Goal: Task Accomplishment & Management: Use online tool/utility

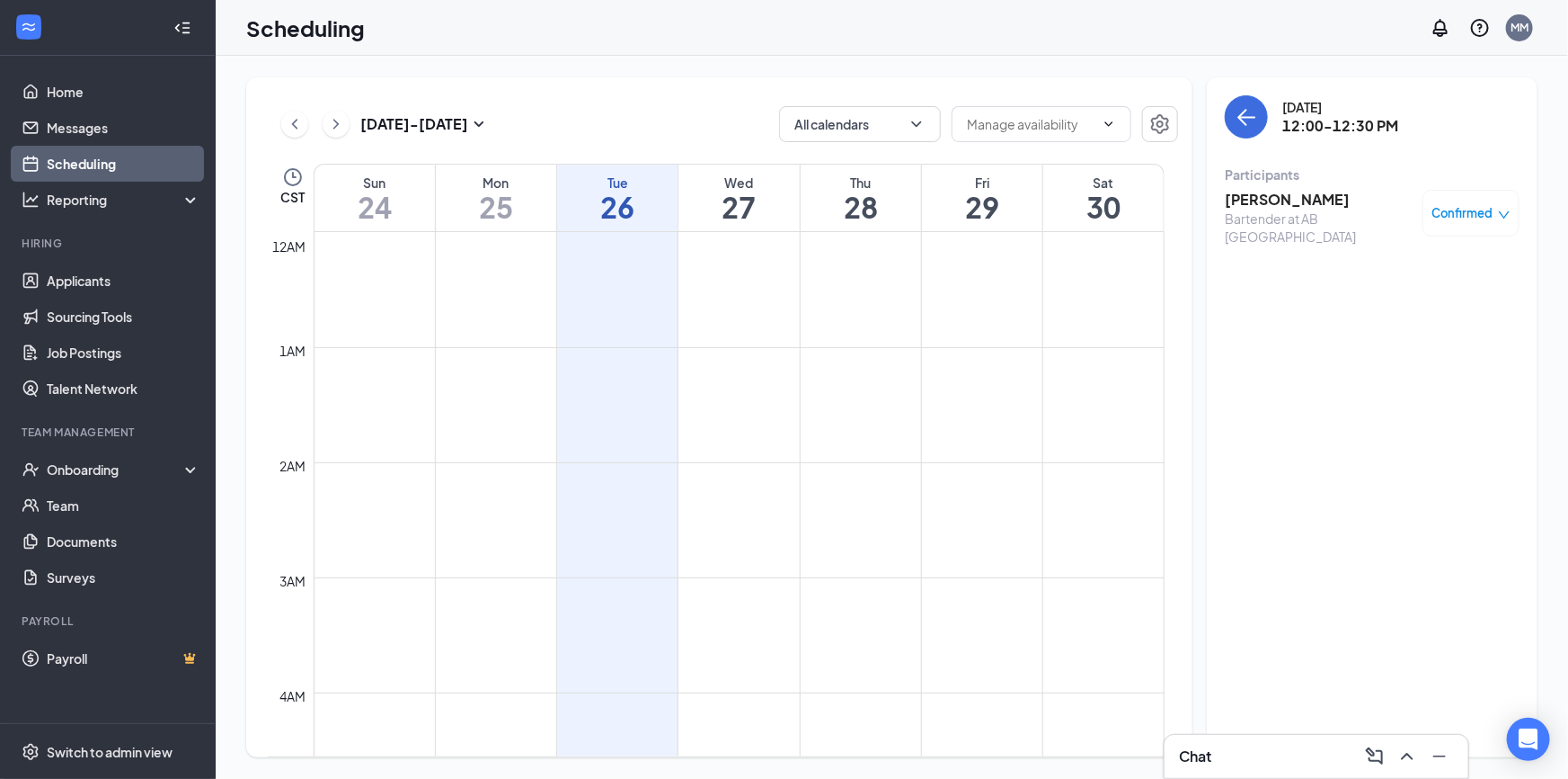
scroll to position [1128, 0]
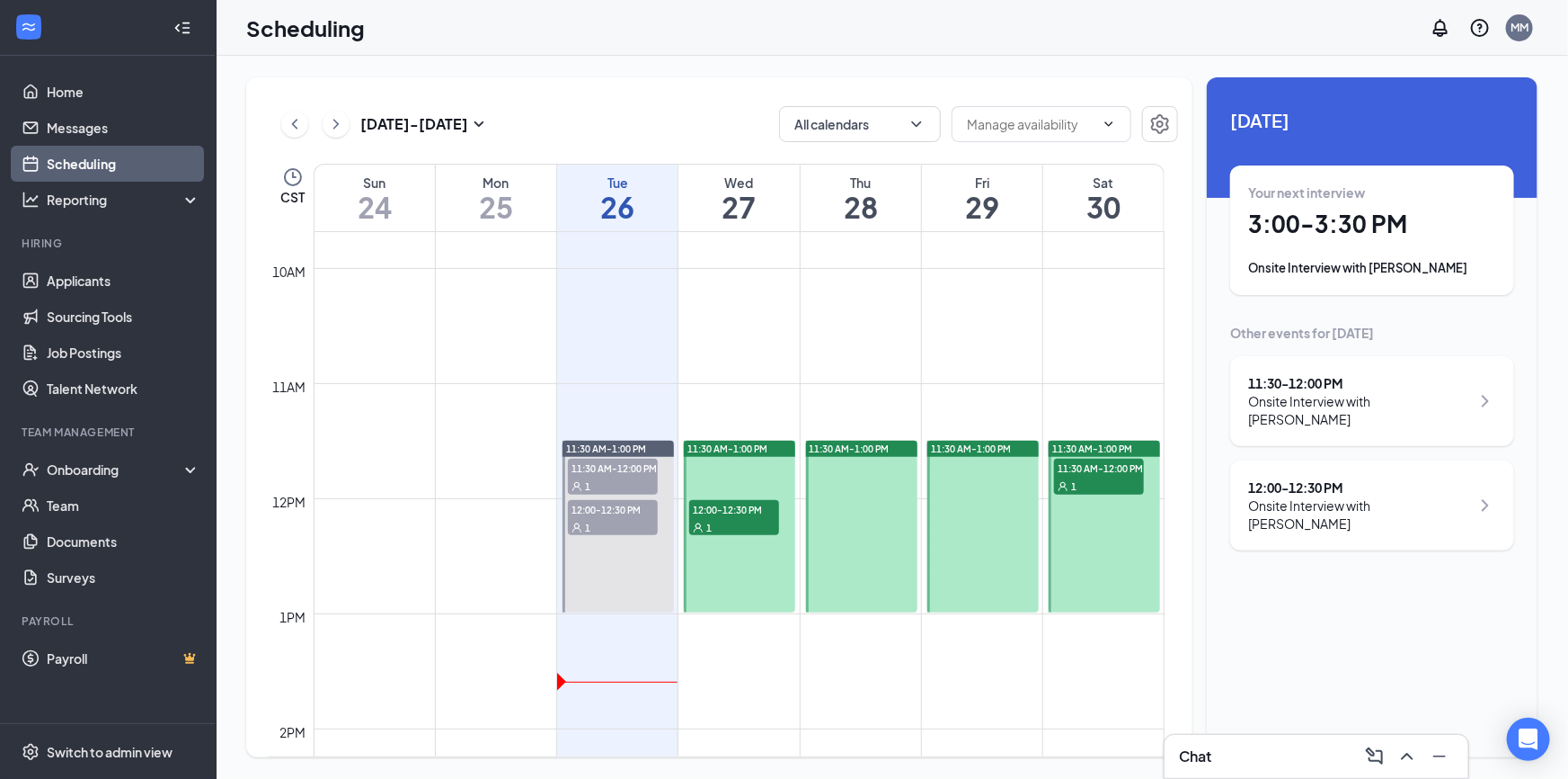
scroll to position [1128, 0]
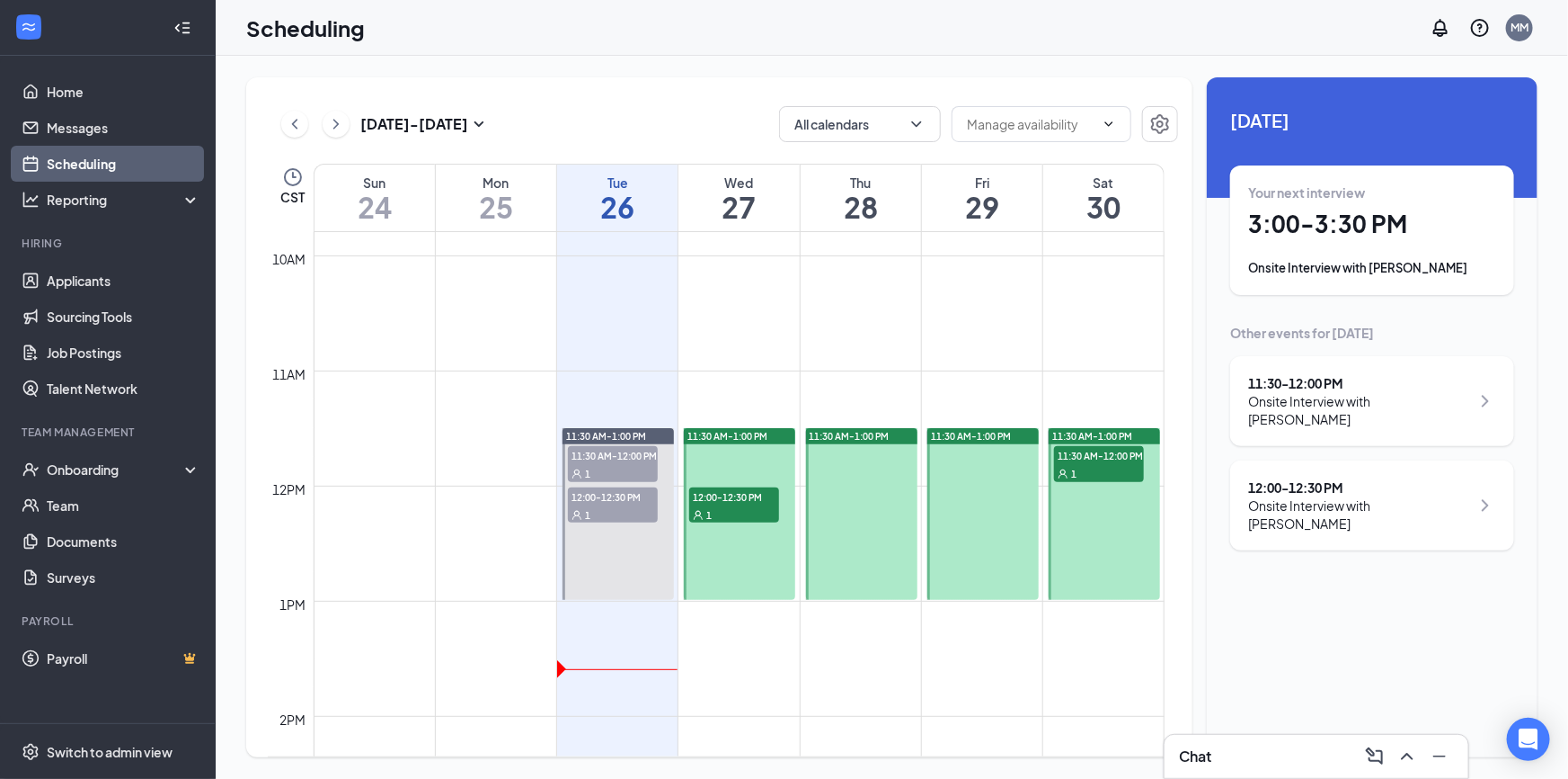
click at [1084, 451] on span "11:30 AM-12:00 PM" at bounding box center [1099, 455] width 90 height 18
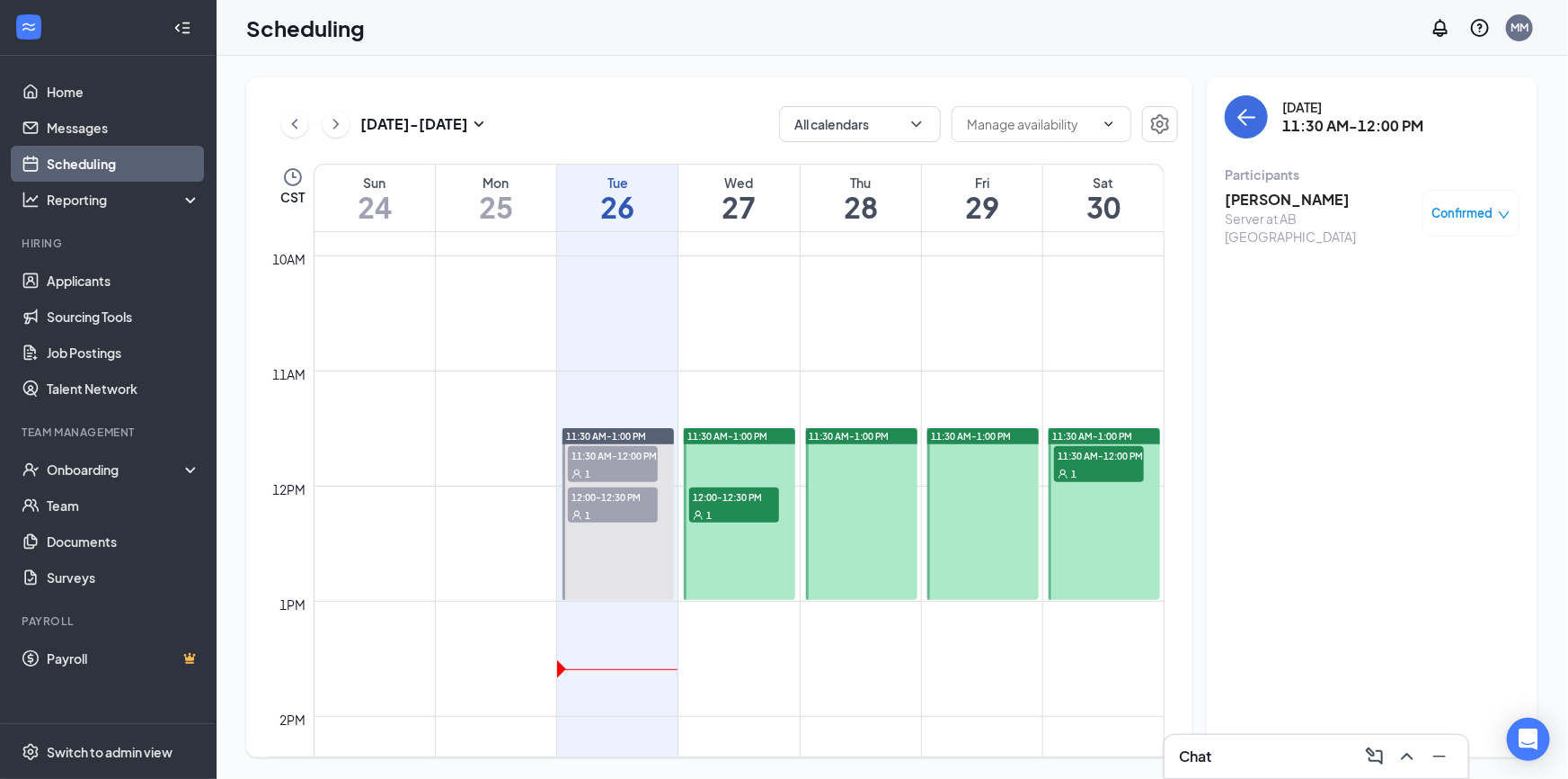
click at [1288, 200] on h3 "[PERSON_NAME]" at bounding box center [1319, 200] width 188 height 20
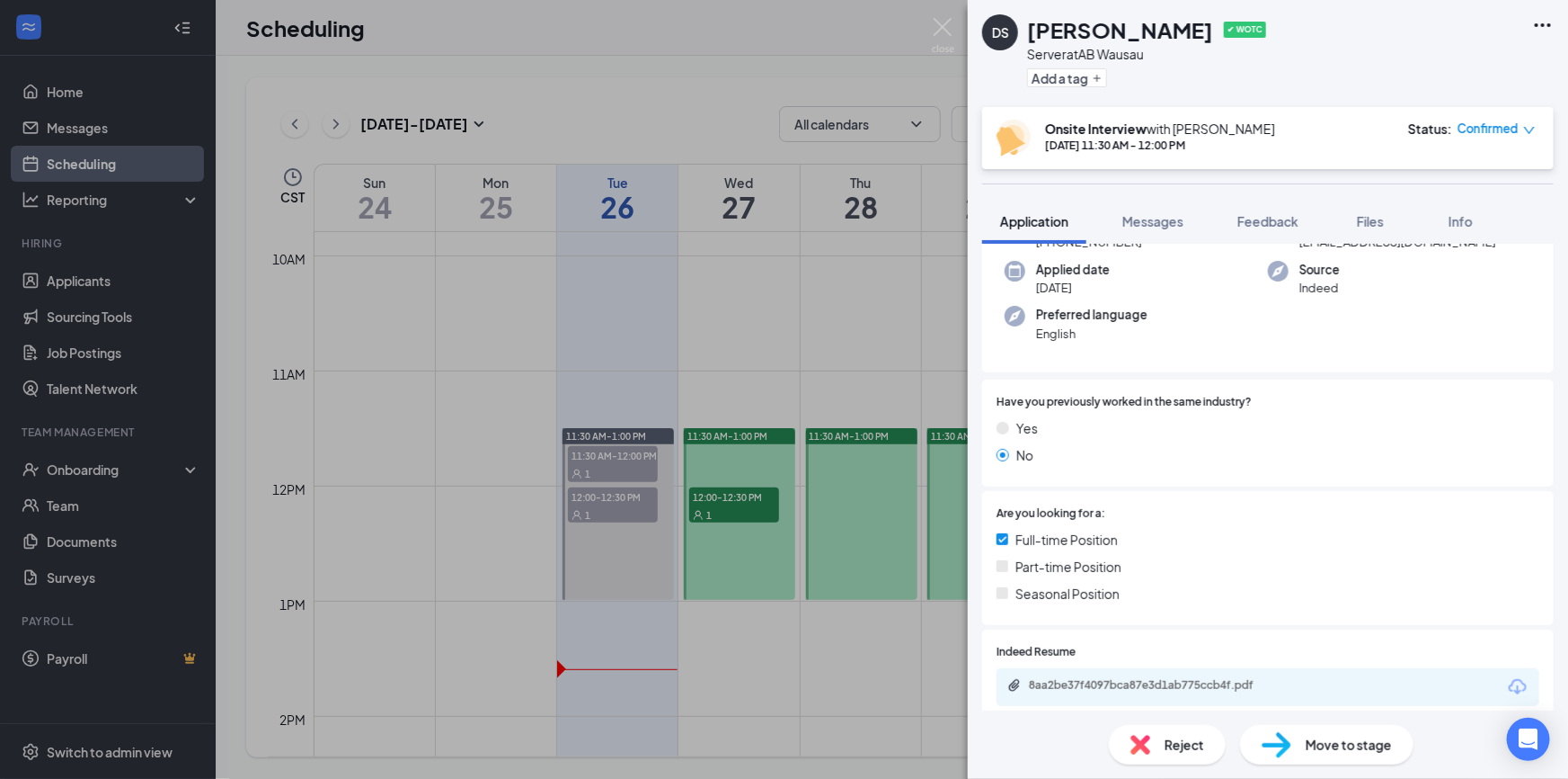
scroll to position [244, 0]
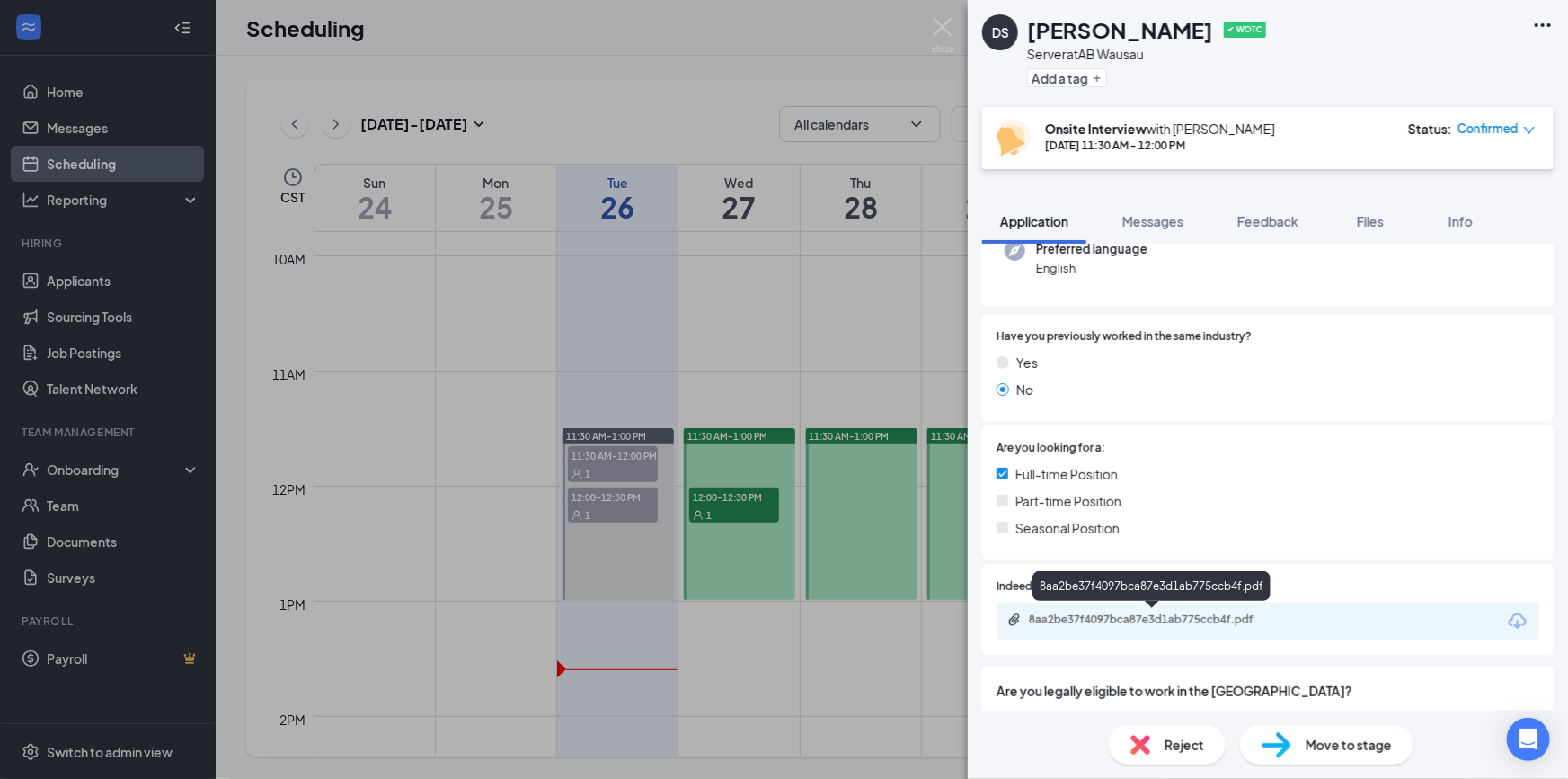
click at [1135, 622] on div "8aa2be37f4097bca87e3d1ab775ccb4f.pdf" at bounding box center [1155, 620] width 252 height 15
click at [748, 32] on div "DS [PERSON_NAME] ✔ WOTC Server at AB Wausau Add a tag Onsite Interview with [PE…" at bounding box center [784, 389] width 1568 height 779
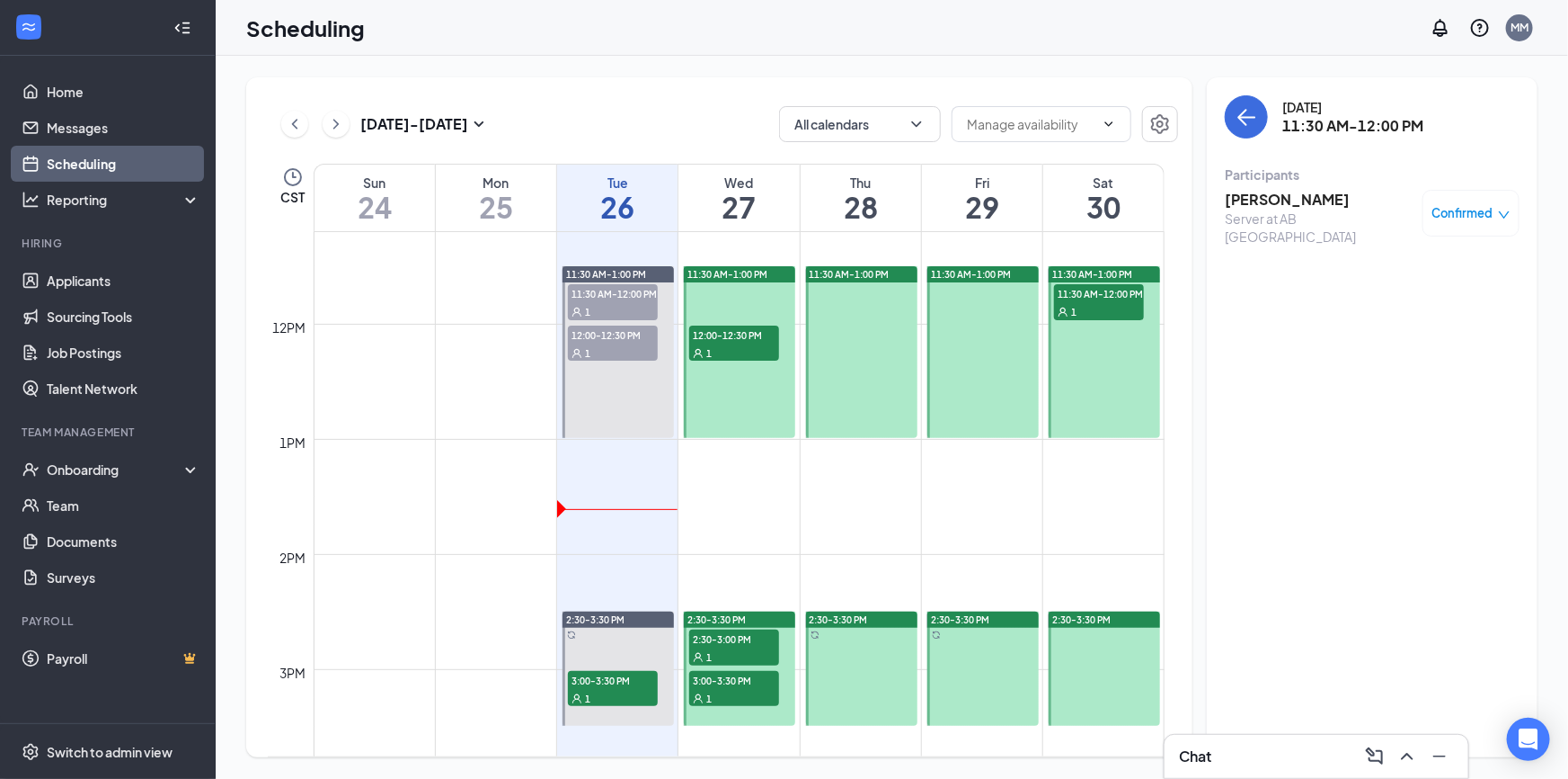
scroll to position [1209, 0]
